Goal: Information Seeking & Learning: Compare options

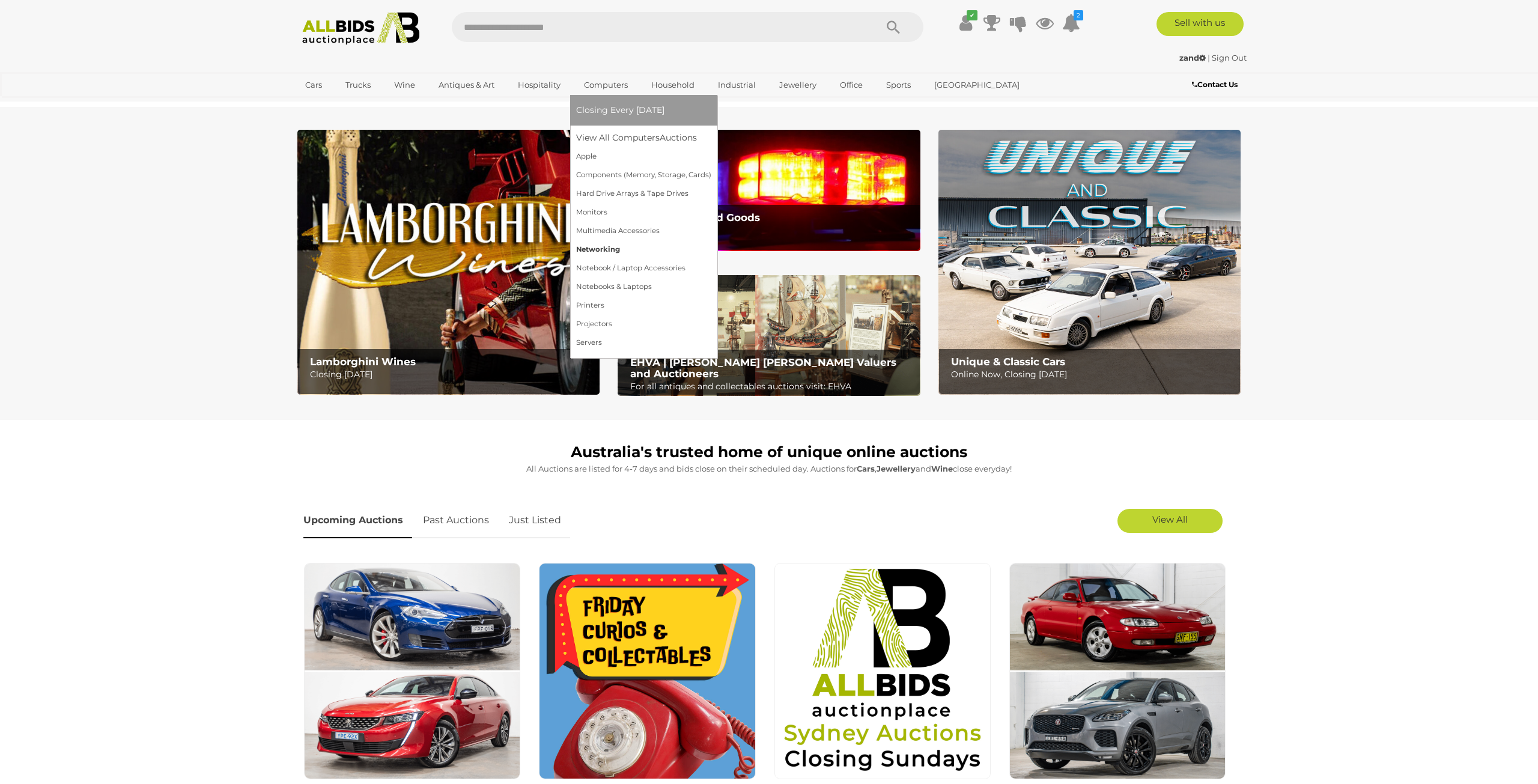
click at [610, 246] on link "Networking" at bounding box center [644, 249] width 135 height 18
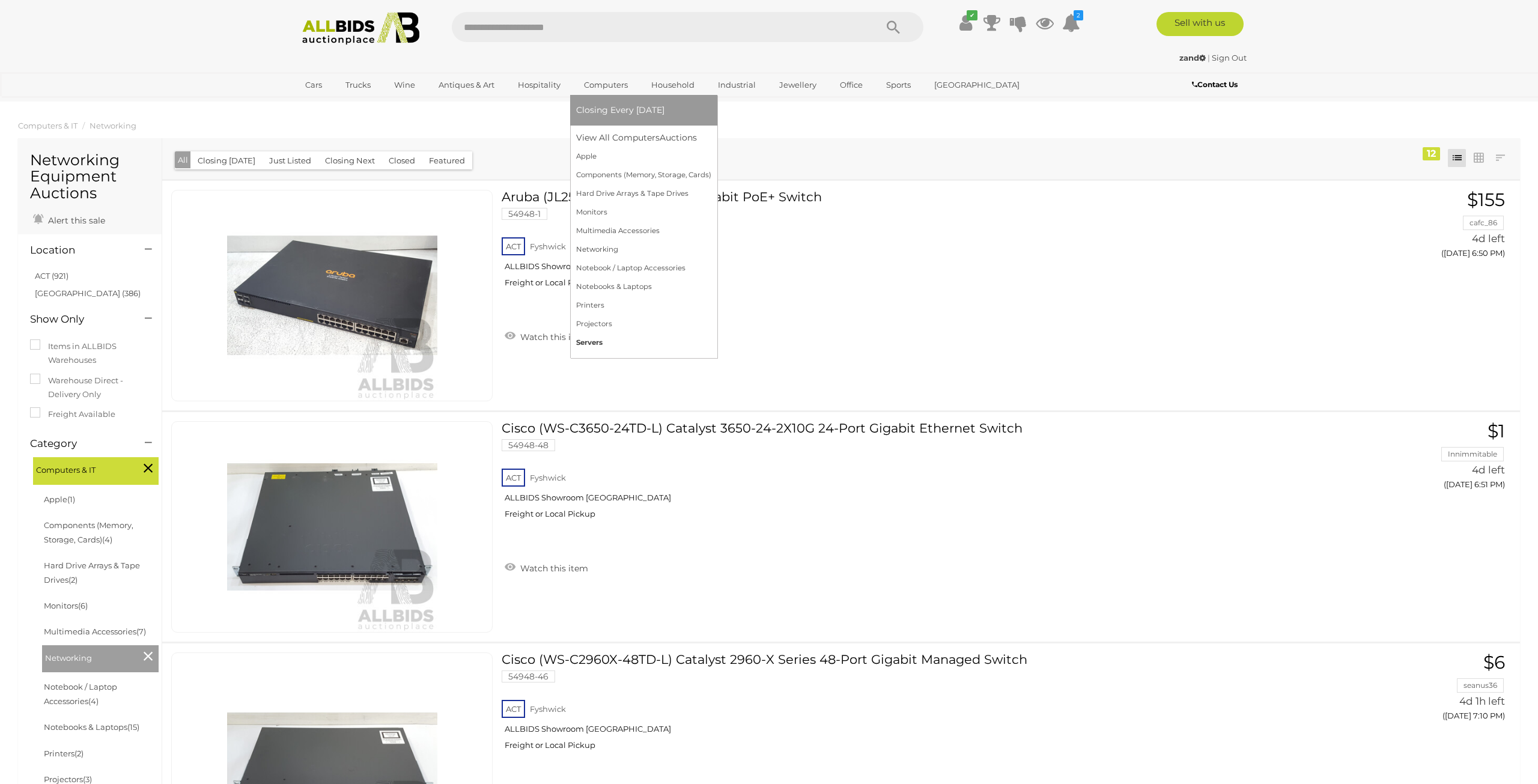
click at [617, 348] on link "Servers" at bounding box center [644, 343] width 135 height 18
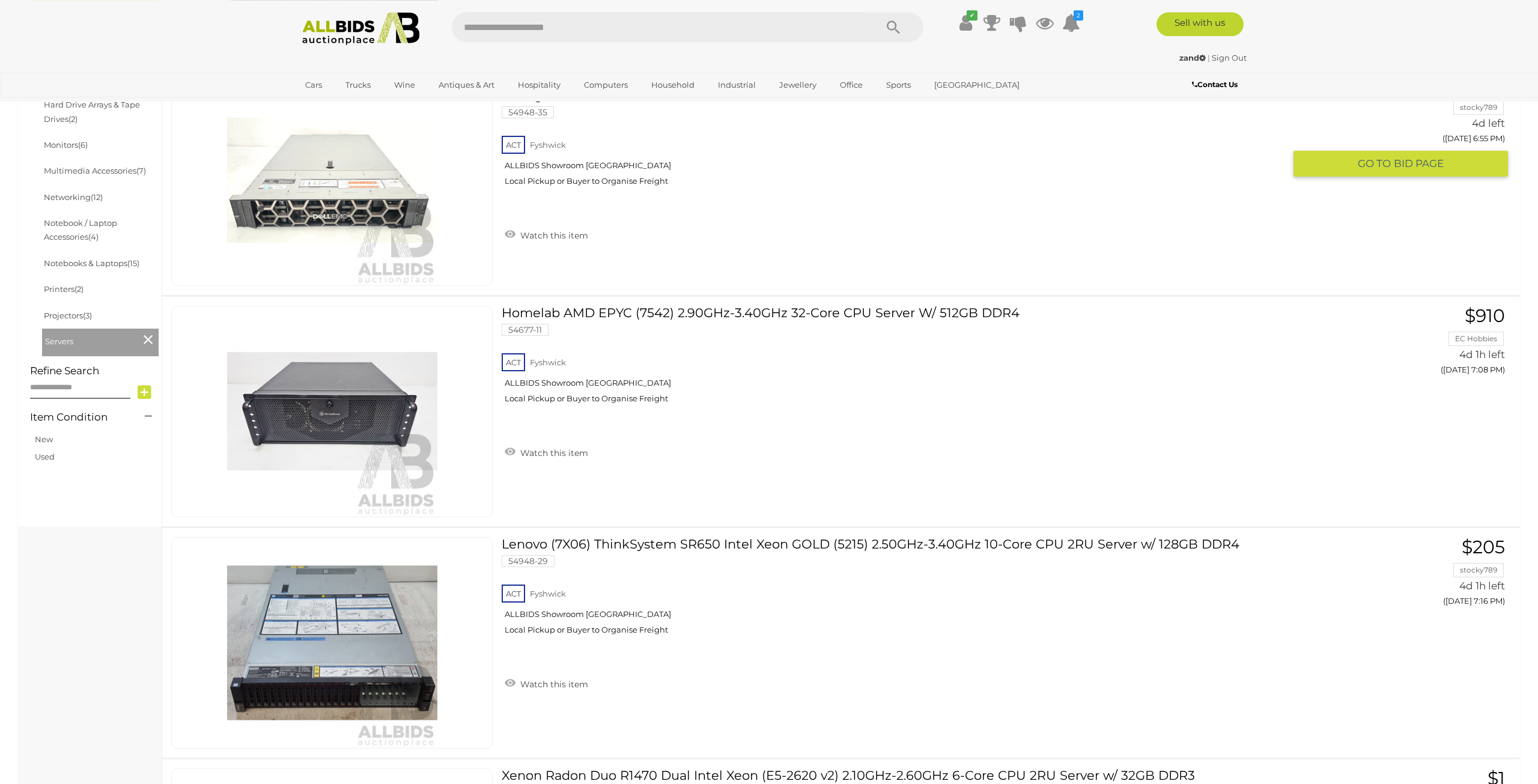
scroll to position [331, 0]
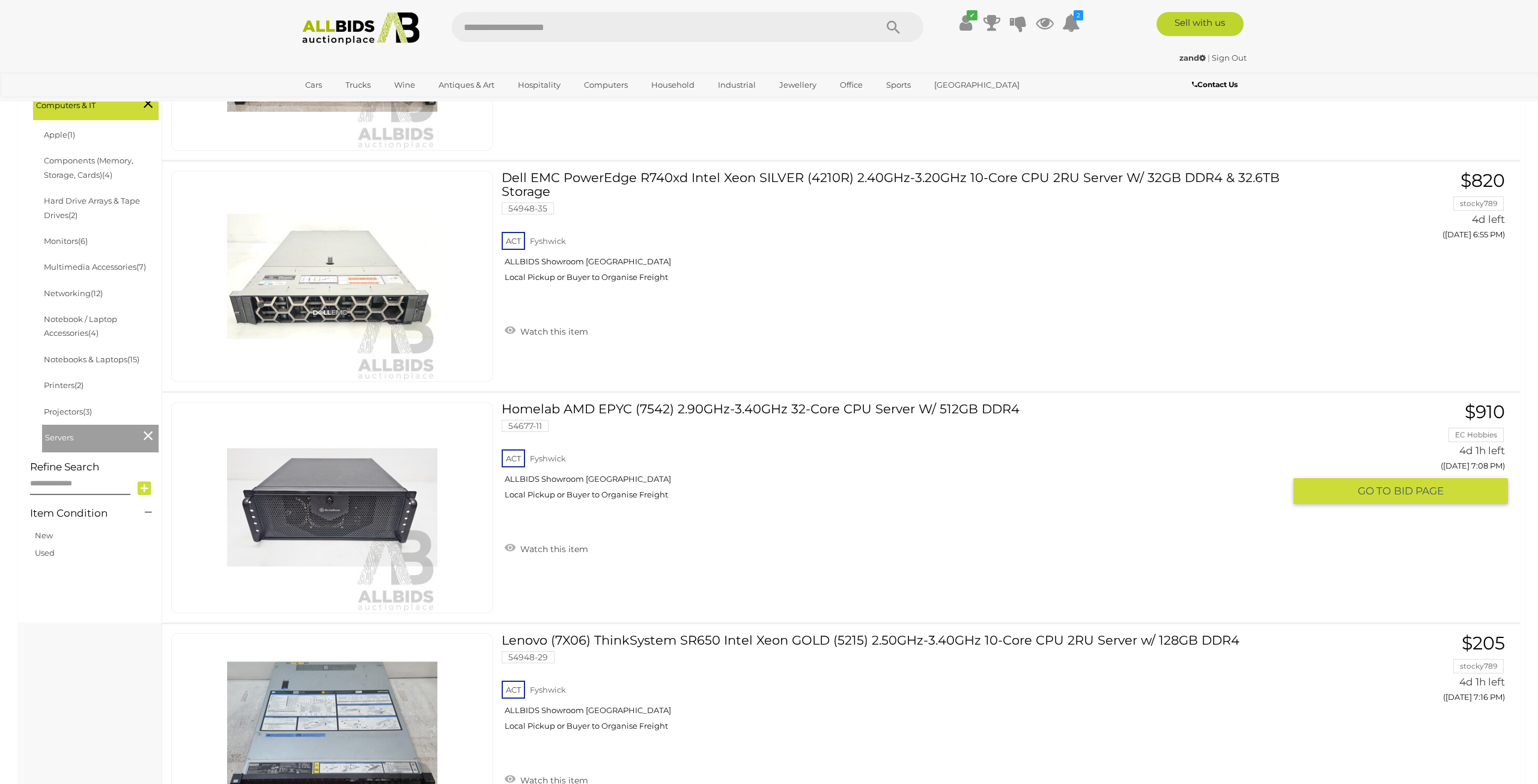
click at [957, 410] on link "Homelab AMD EPYC (7542) 2.90GHz-3.40GHz 32-Core CPU Server W/ 512GB DDR4 54677-…" at bounding box center [897, 455] width 774 height 107
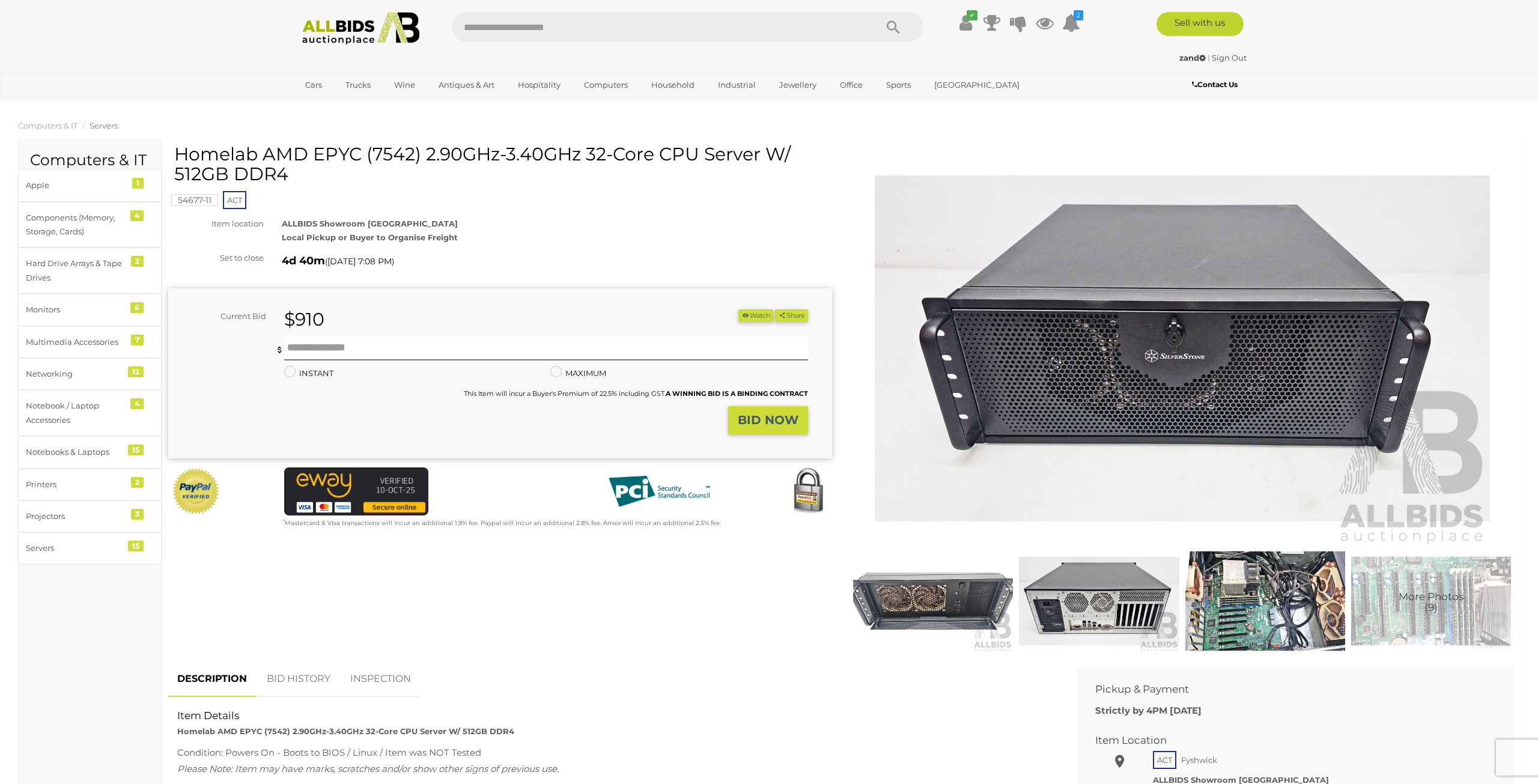
click at [962, 600] on img at bounding box center [933, 602] width 160 height 104
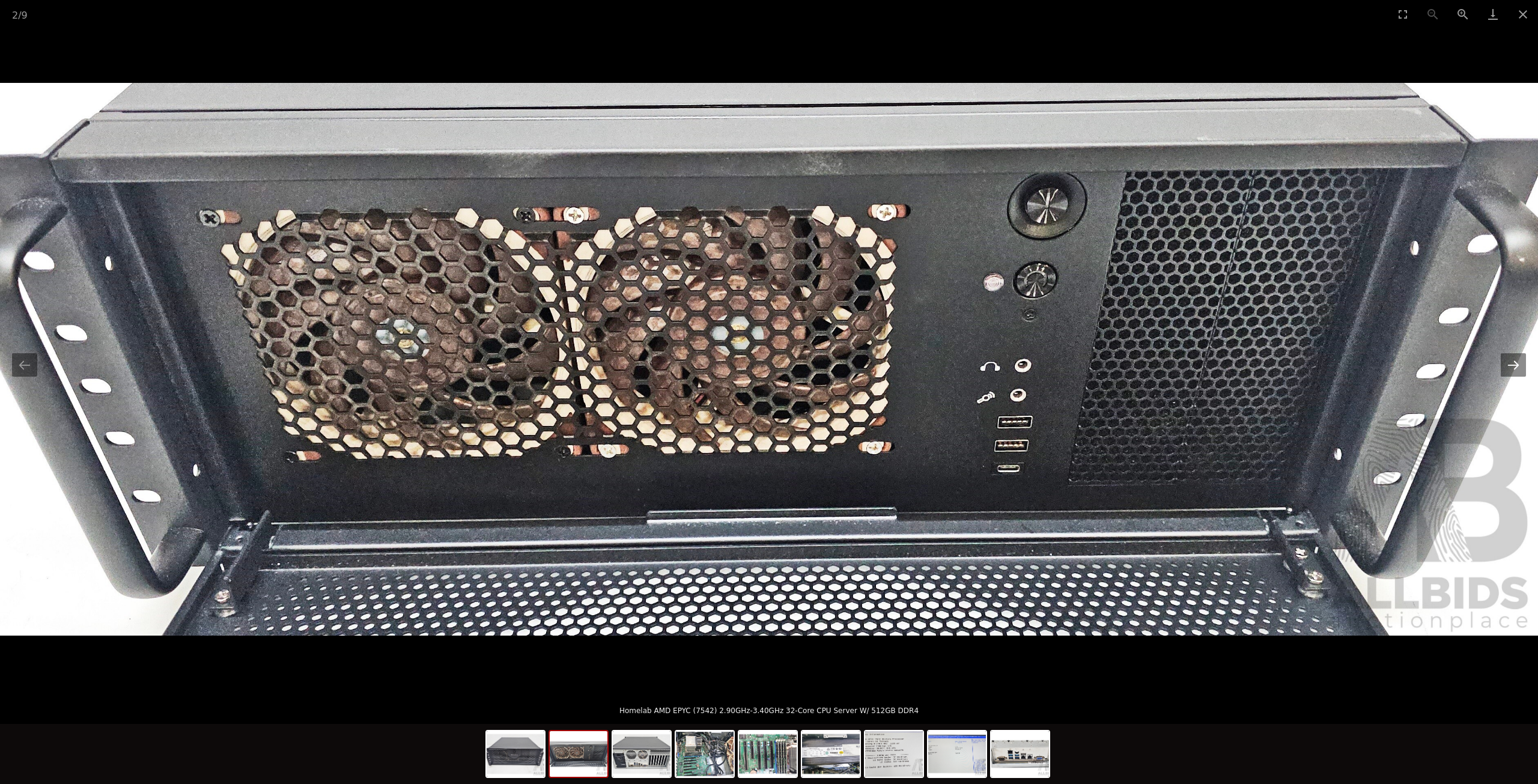
click at [1519, 367] on button "Next slide" at bounding box center [1514, 364] width 26 height 23
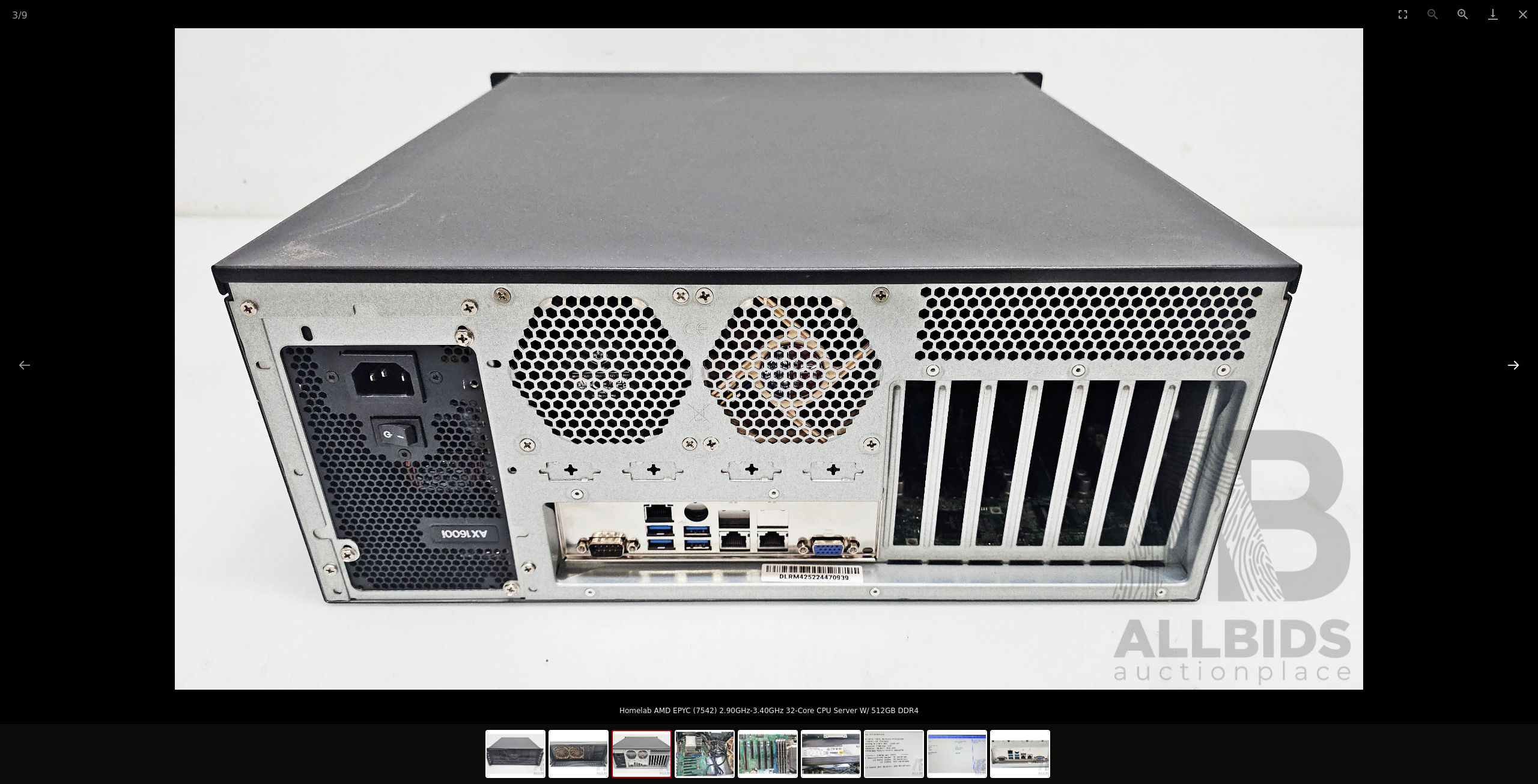
click at [1519, 367] on button "Next slide" at bounding box center [1514, 364] width 26 height 23
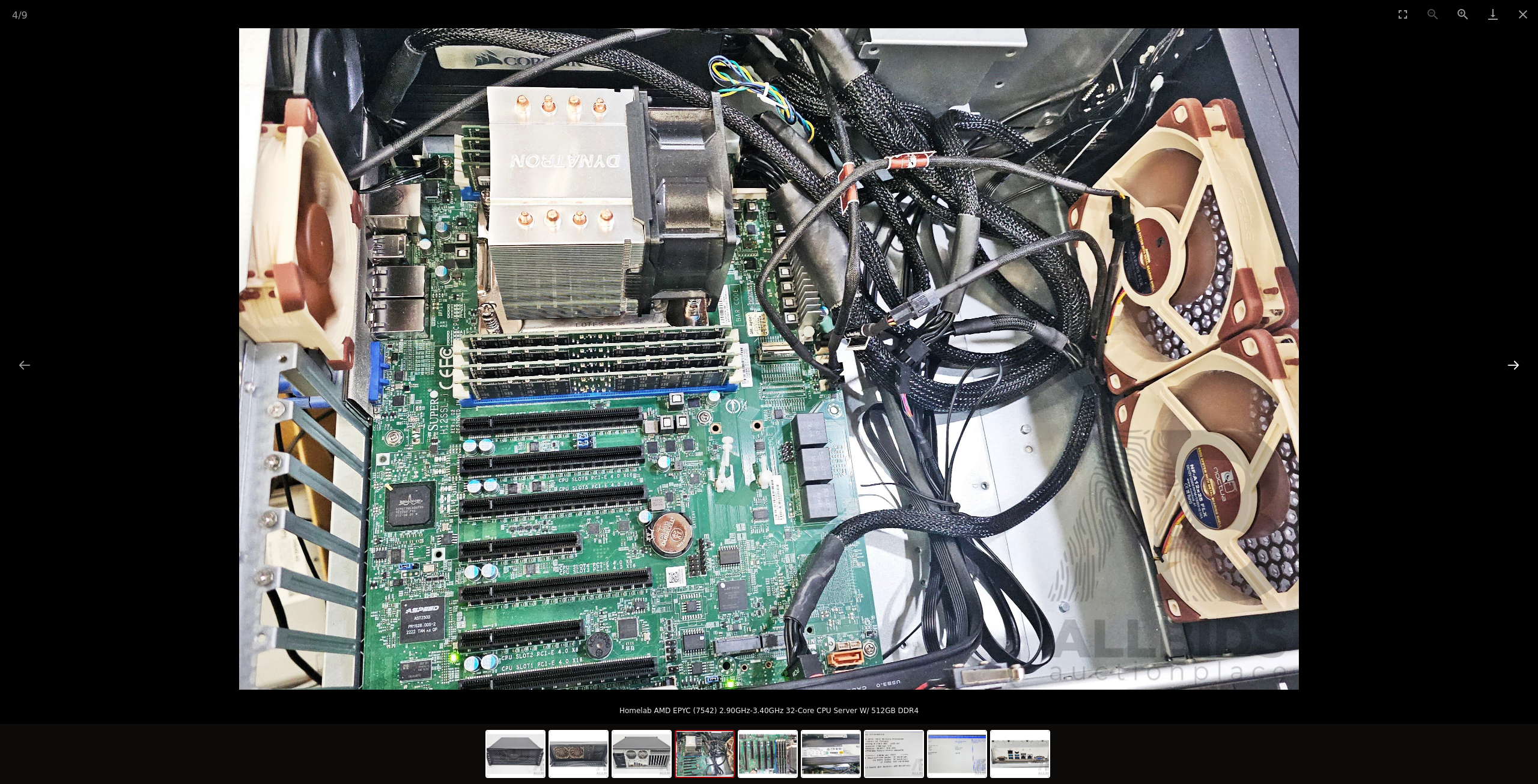
click at [1519, 367] on button "Next slide" at bounding box center [1514, 364] width 26 height 23
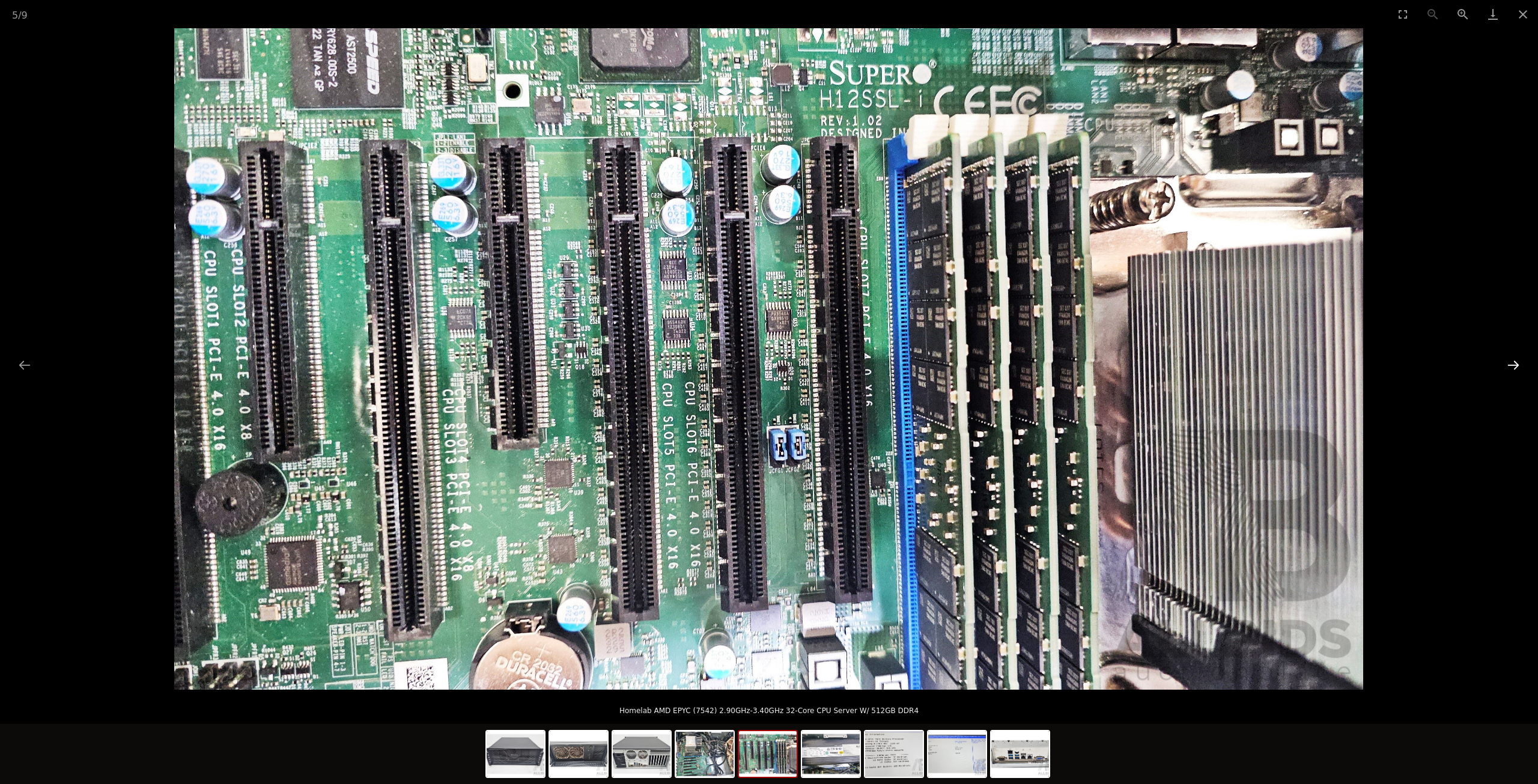
click at [1519, 367] on button "Next slide" at bounding box center [1514, 364] width 26 height 23
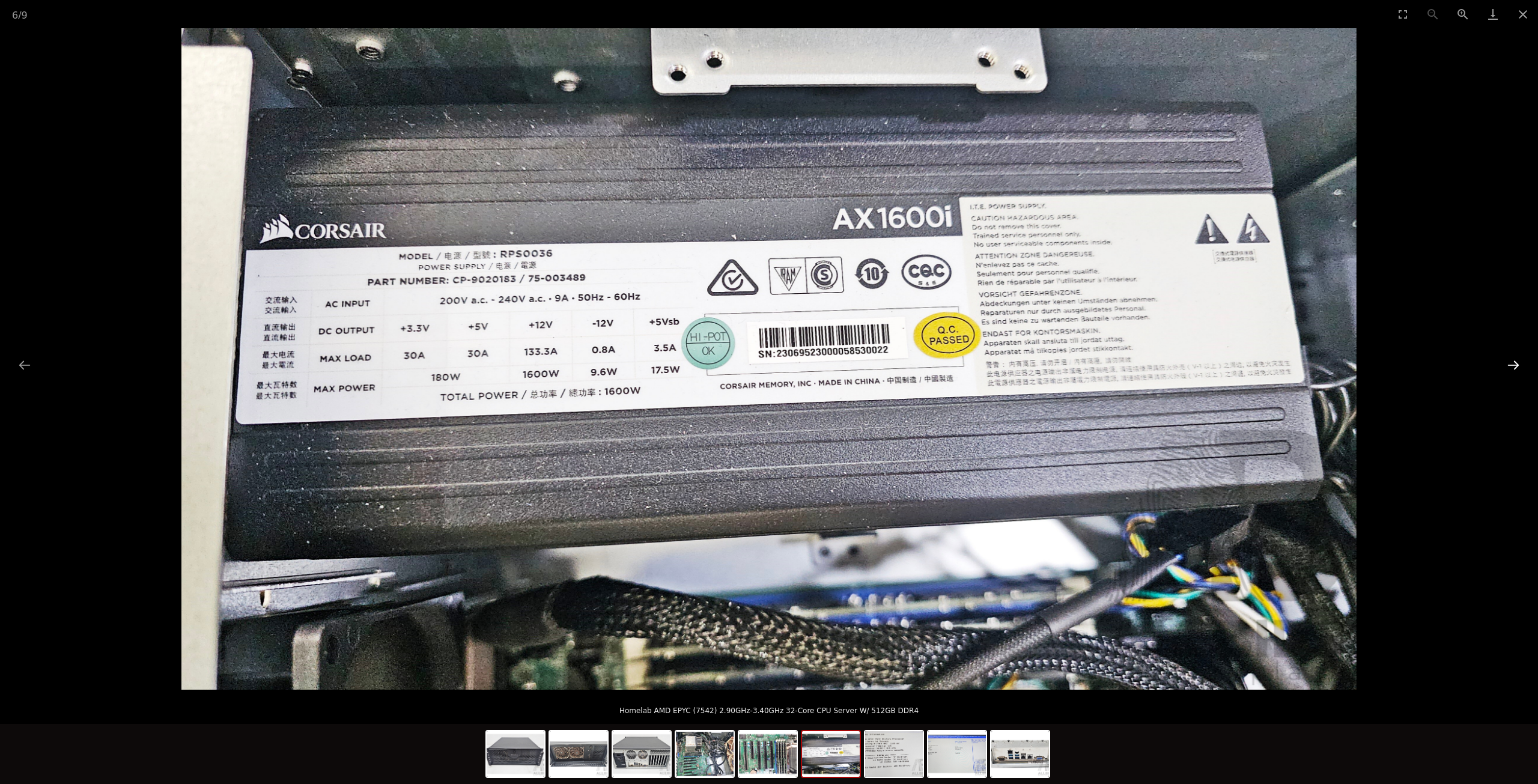
click at [1519, 367] on button "Next slide" at bounding box center [1514, 364] width 26 height 23
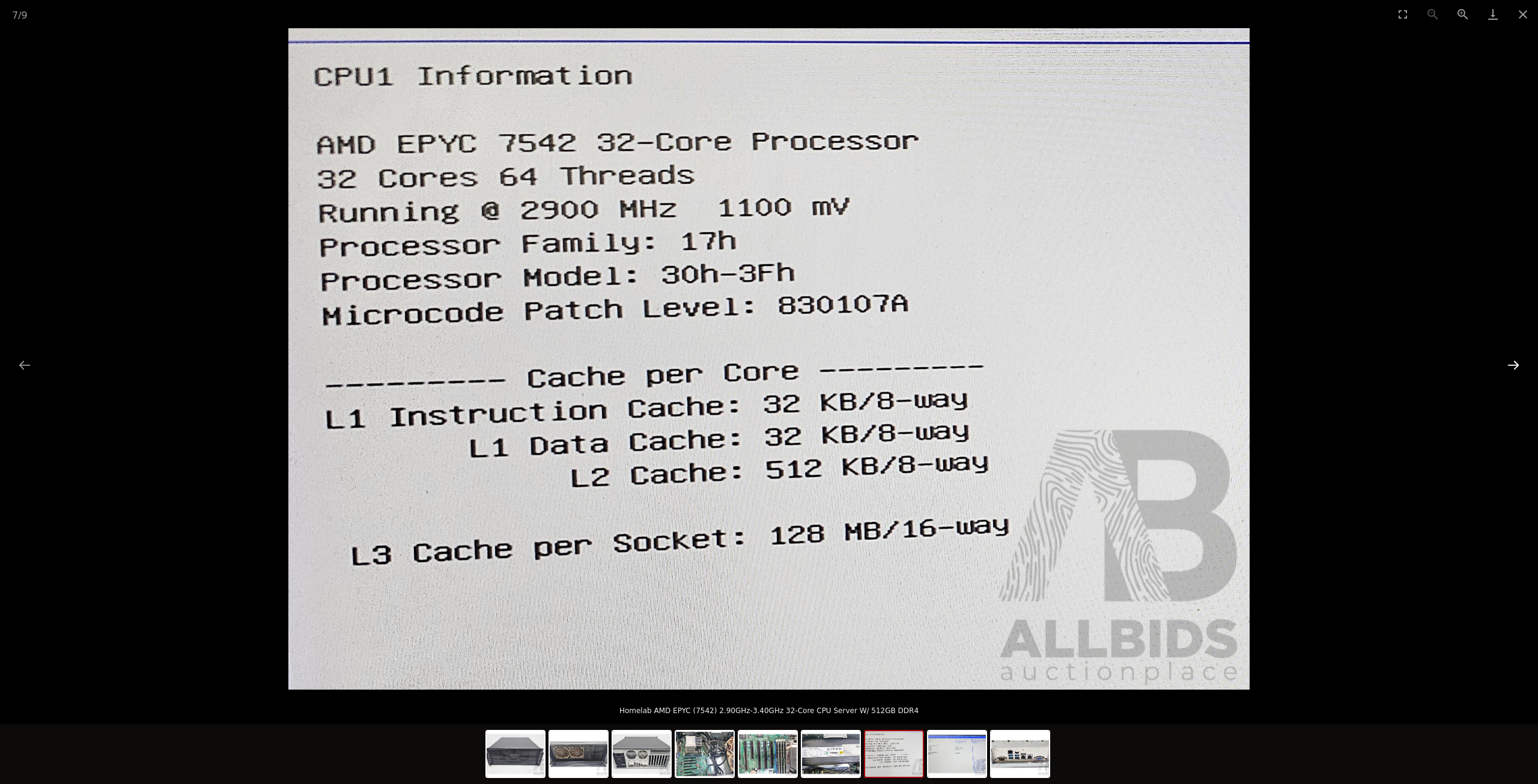
click at [1519, 367] on button "Next slide" at bounding box center [1514, 364] width 26 height 23
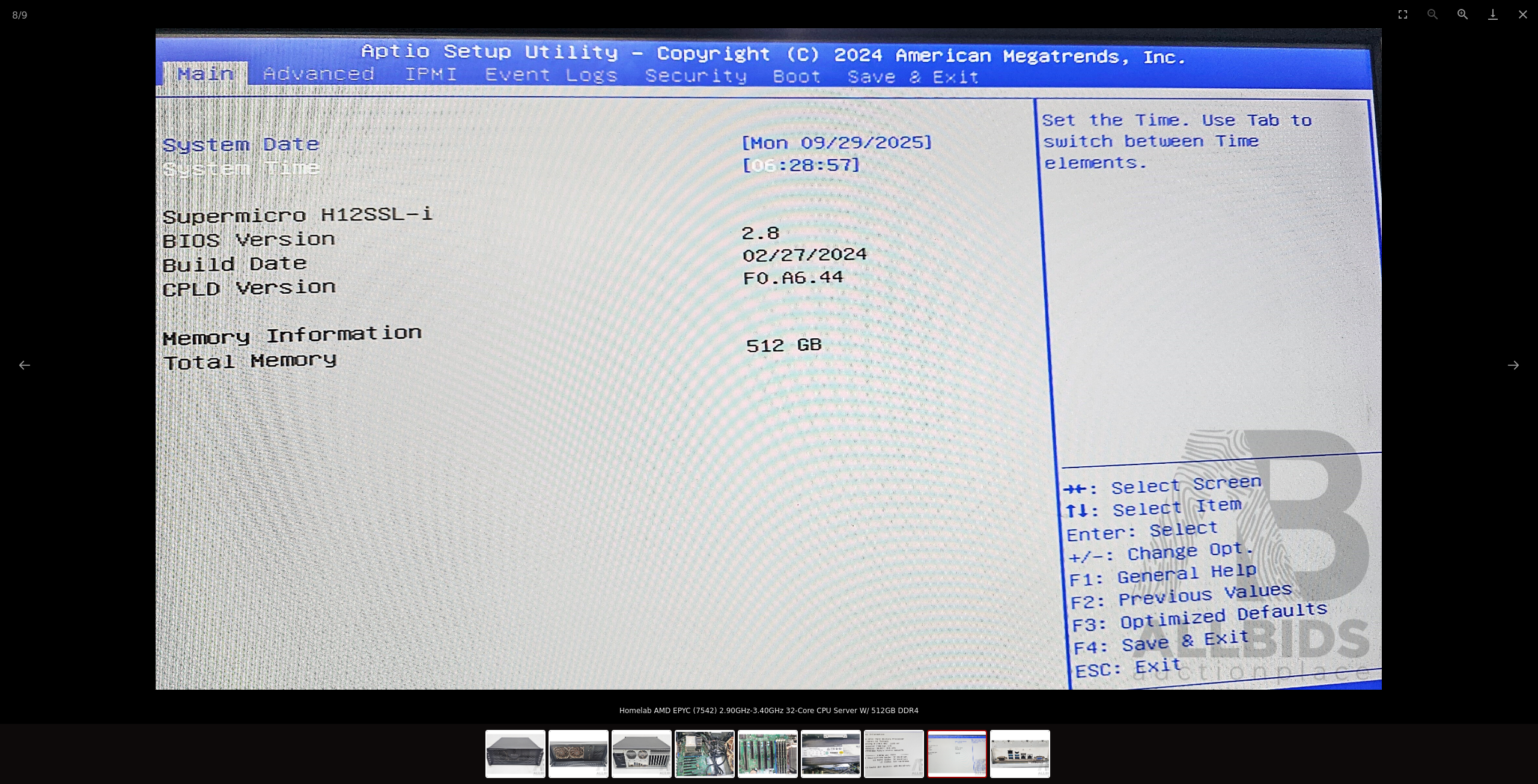
click at [1430, 187] on picture at bounding box center [769, 359] width 1538 height 661
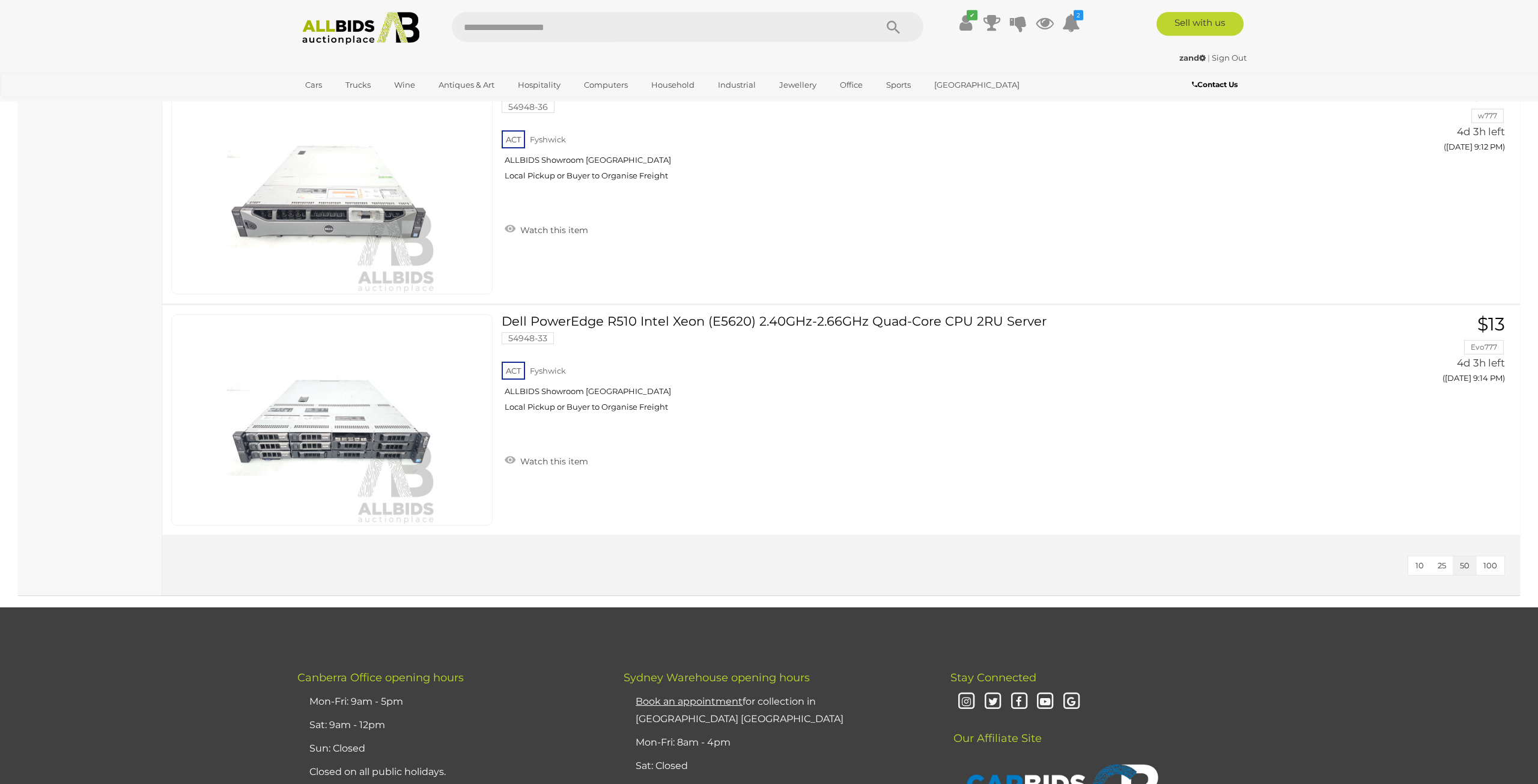
scroll to position [3156, 0]
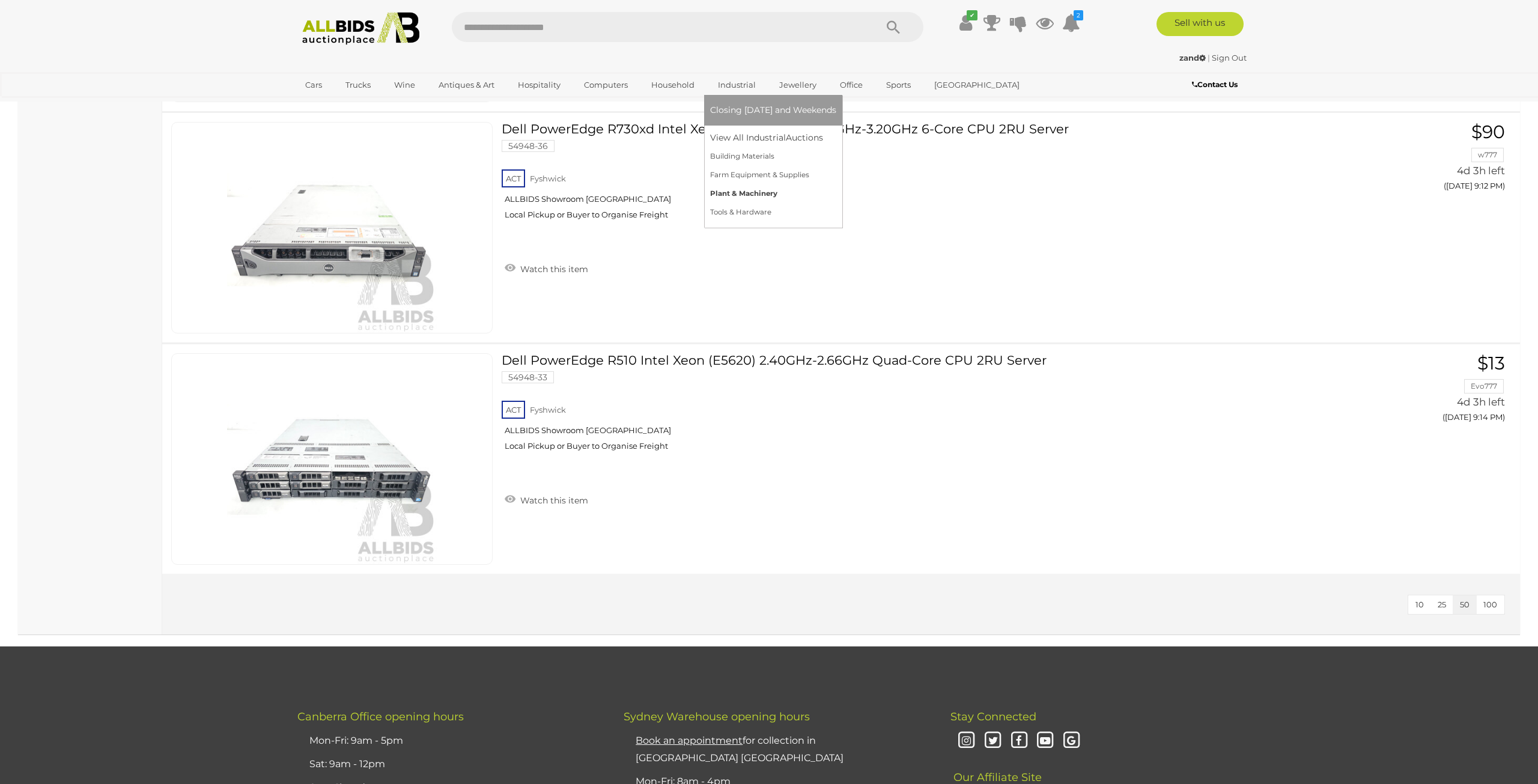
click at [763, 194] on link "Plant & Machinery" at bounding box center [773, 194] width 126 height 18
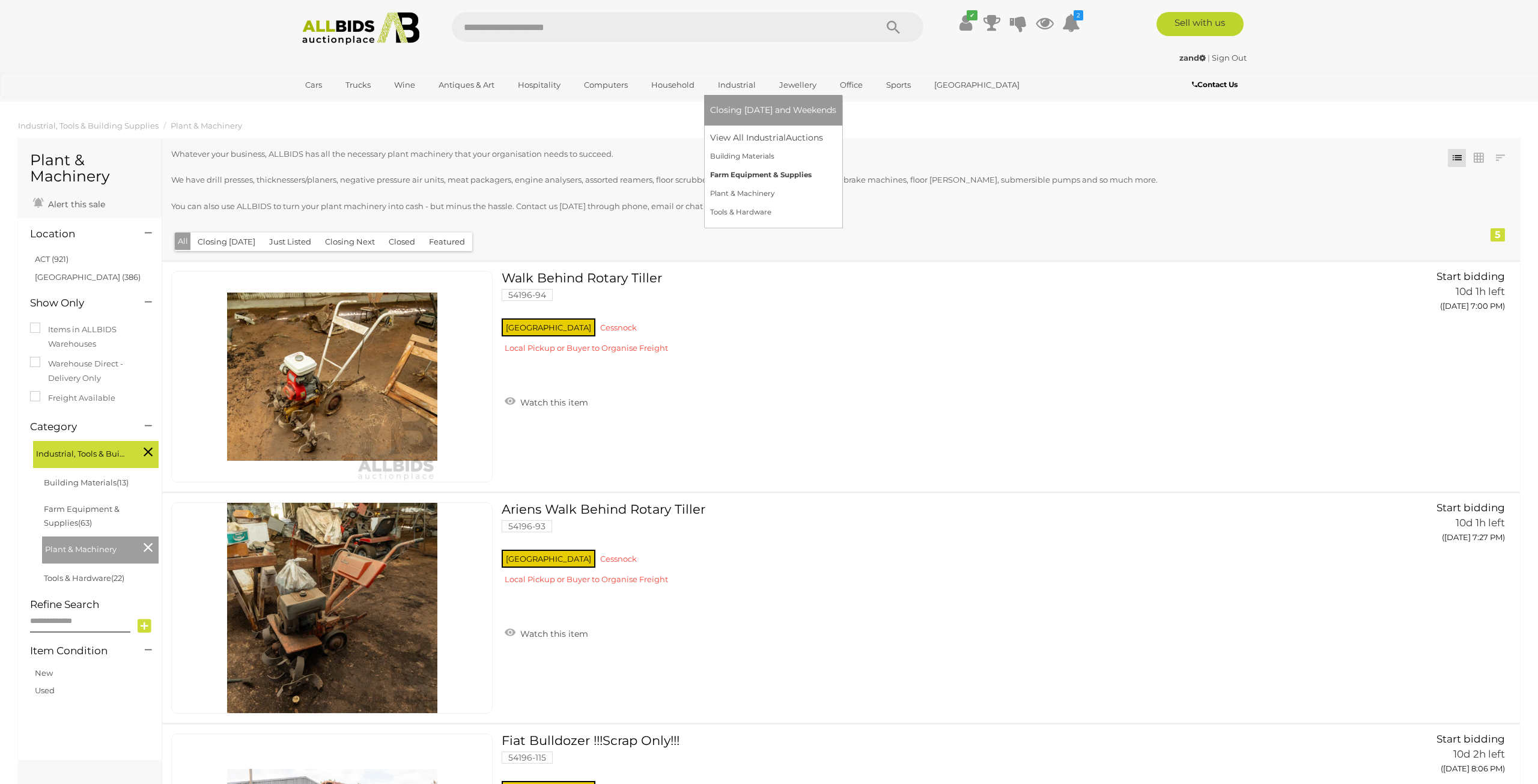
click at [761, 178] on link "Farm Equipment & Supplies" at bounding box center [773, 174] width 126 height 18
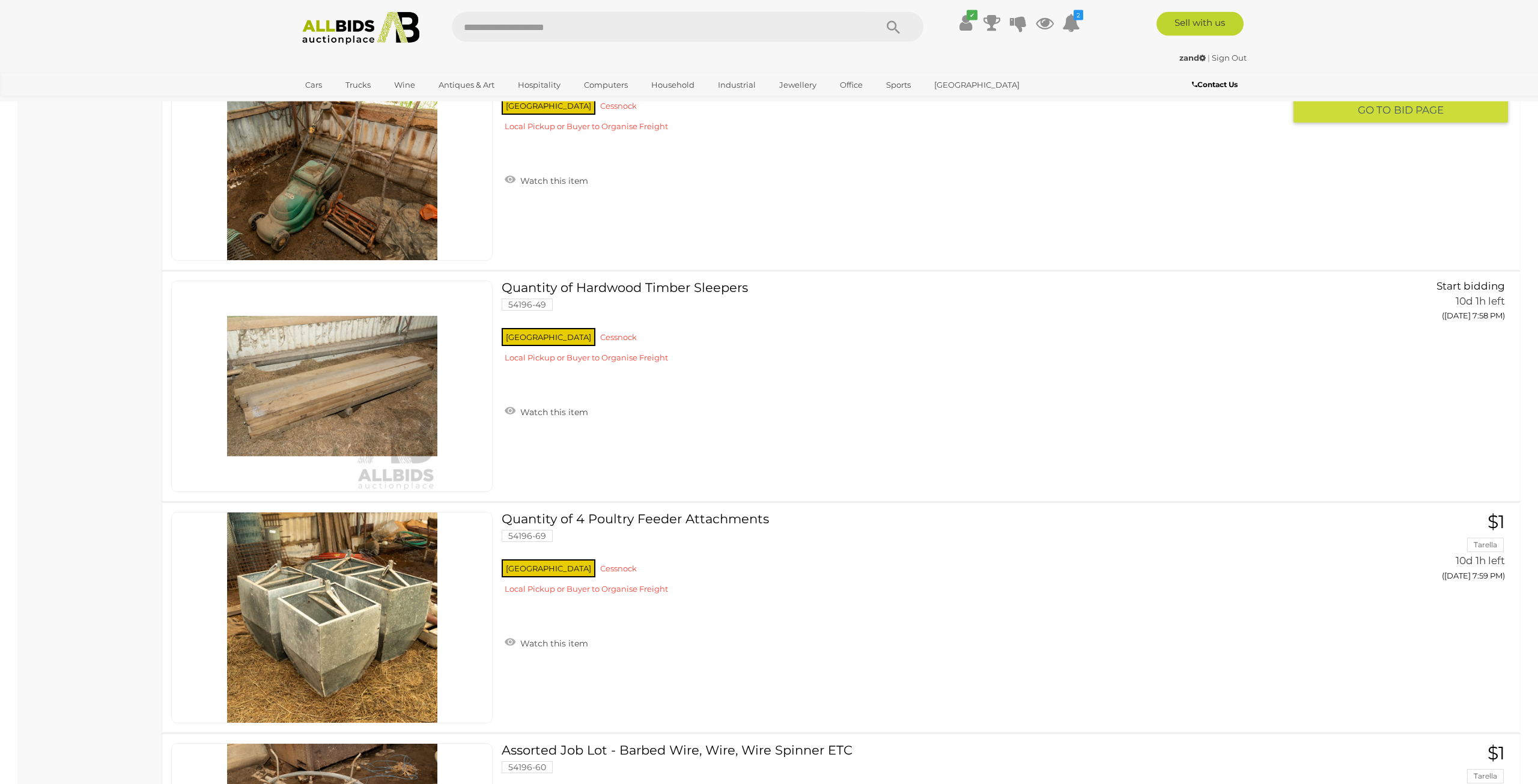
scroll to position [11525, 0]
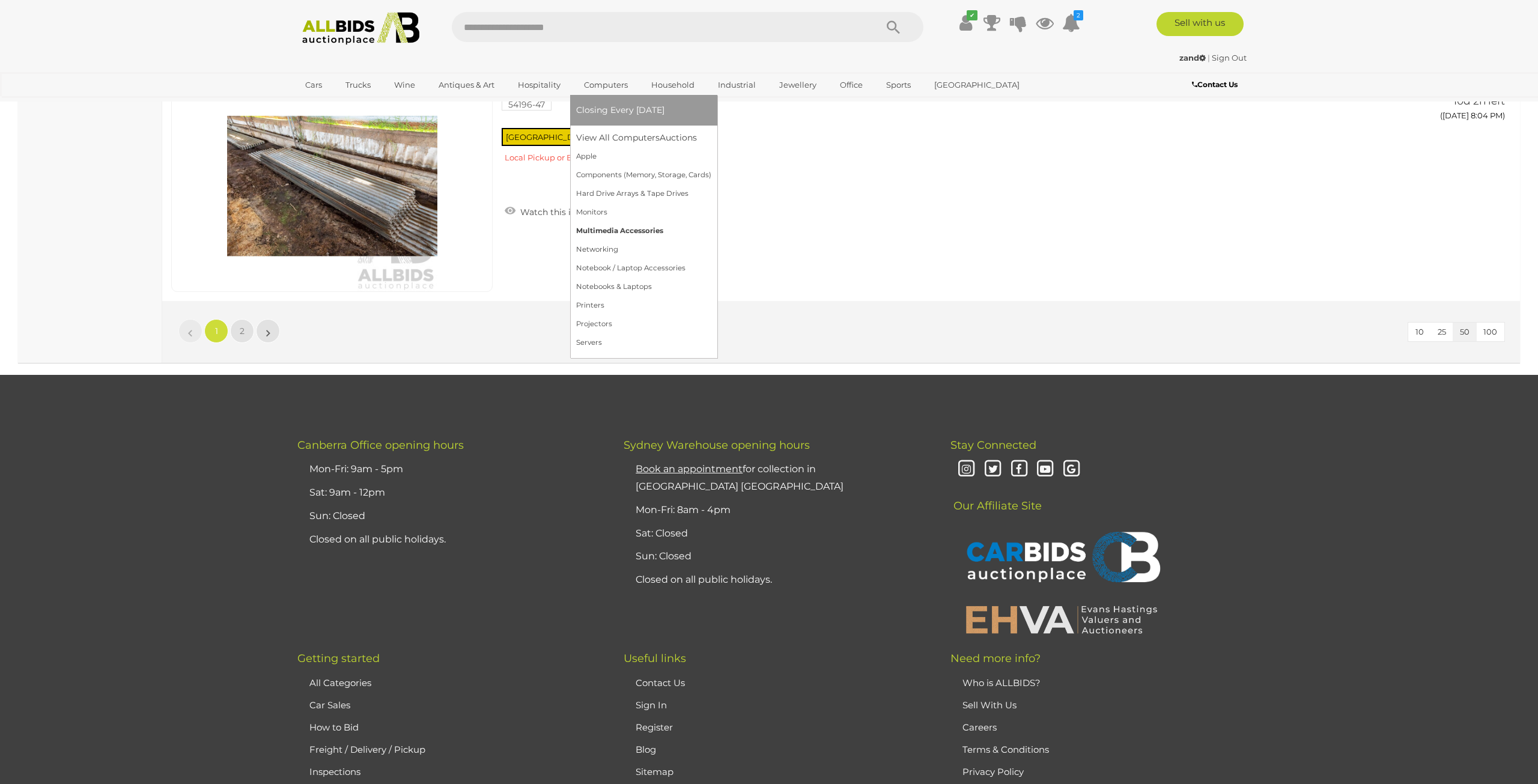
click at [600, 229] on link "Multimedia Accessories" at bounding box center [644, 230] width 135 height 18
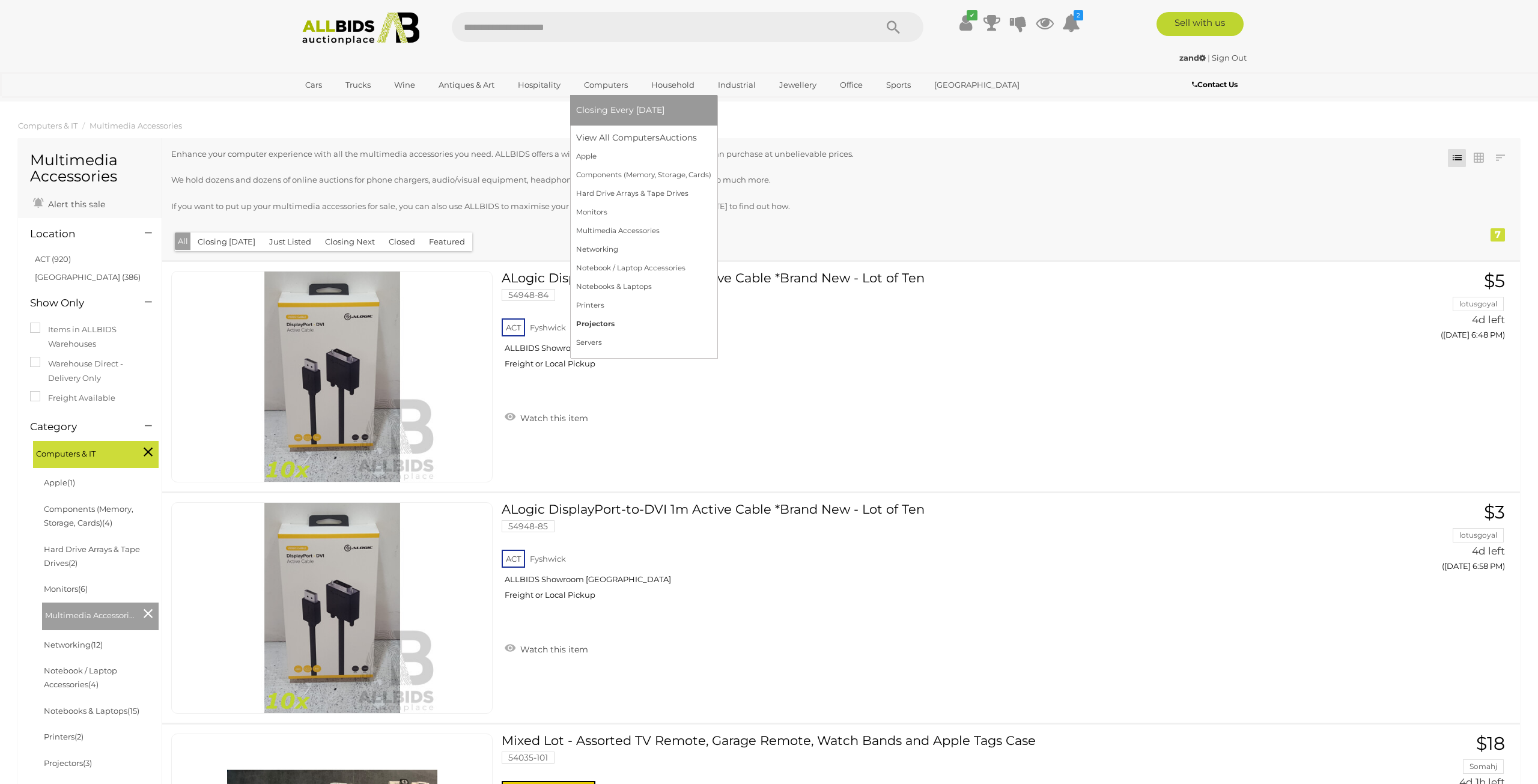
click at [600, 322] on link "Projectors" at bounding box center [644, 323] width 135 height 18
